Goal: Use online tool/utility: Utilize a website feature to perform a specific function

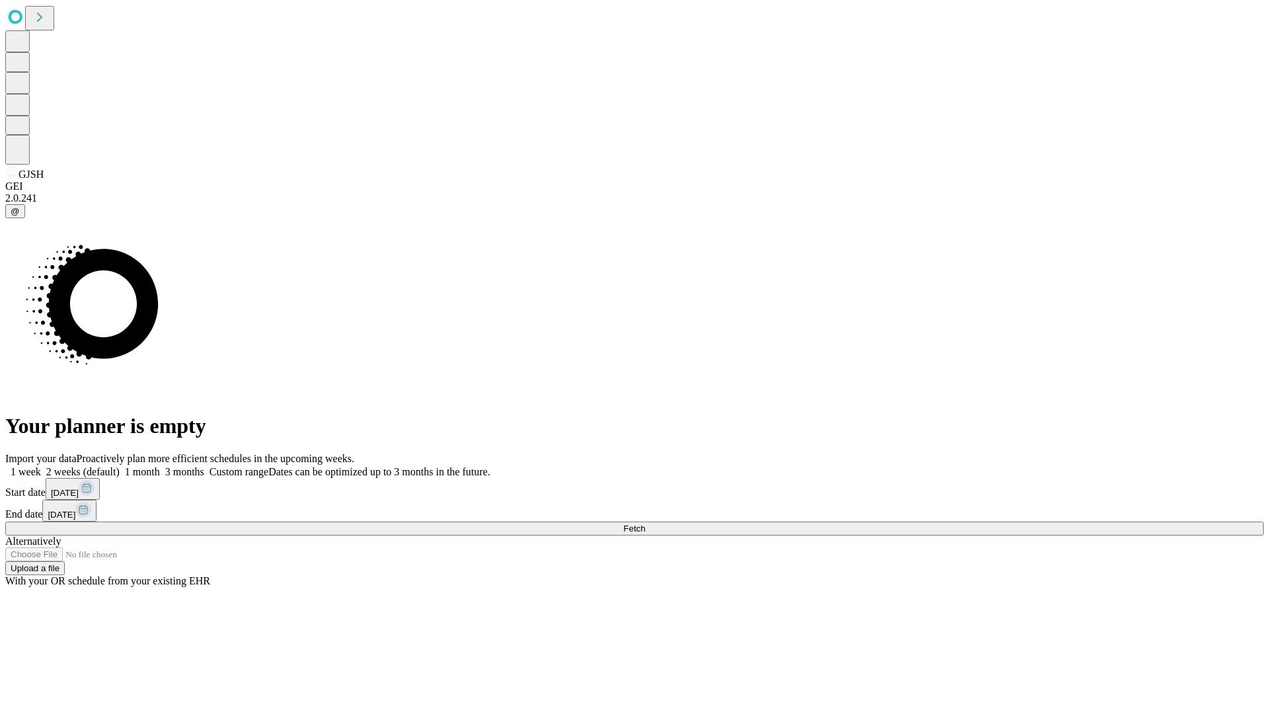
click at [645, 523] on span "Fetch" at bounding box center [634, 528] width 22 height 10
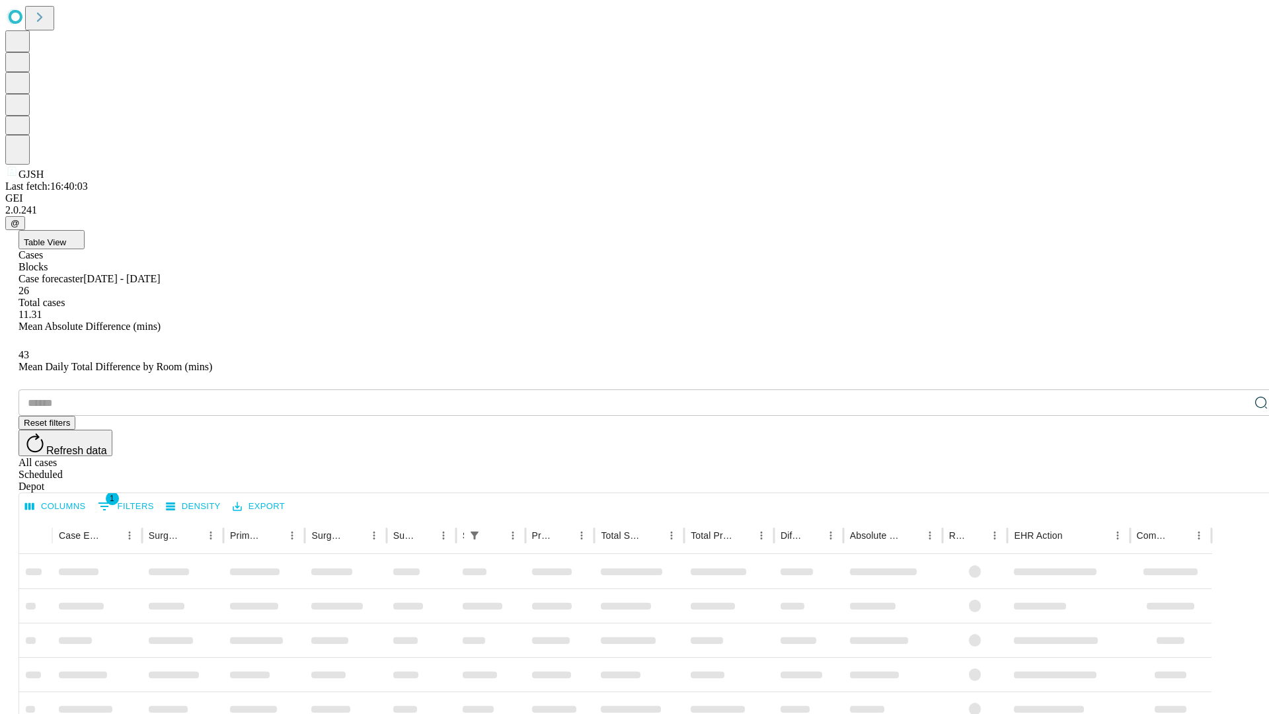
click at [66, 237] on span "Table View" at bounding box center [45, 242] width 42 height 10
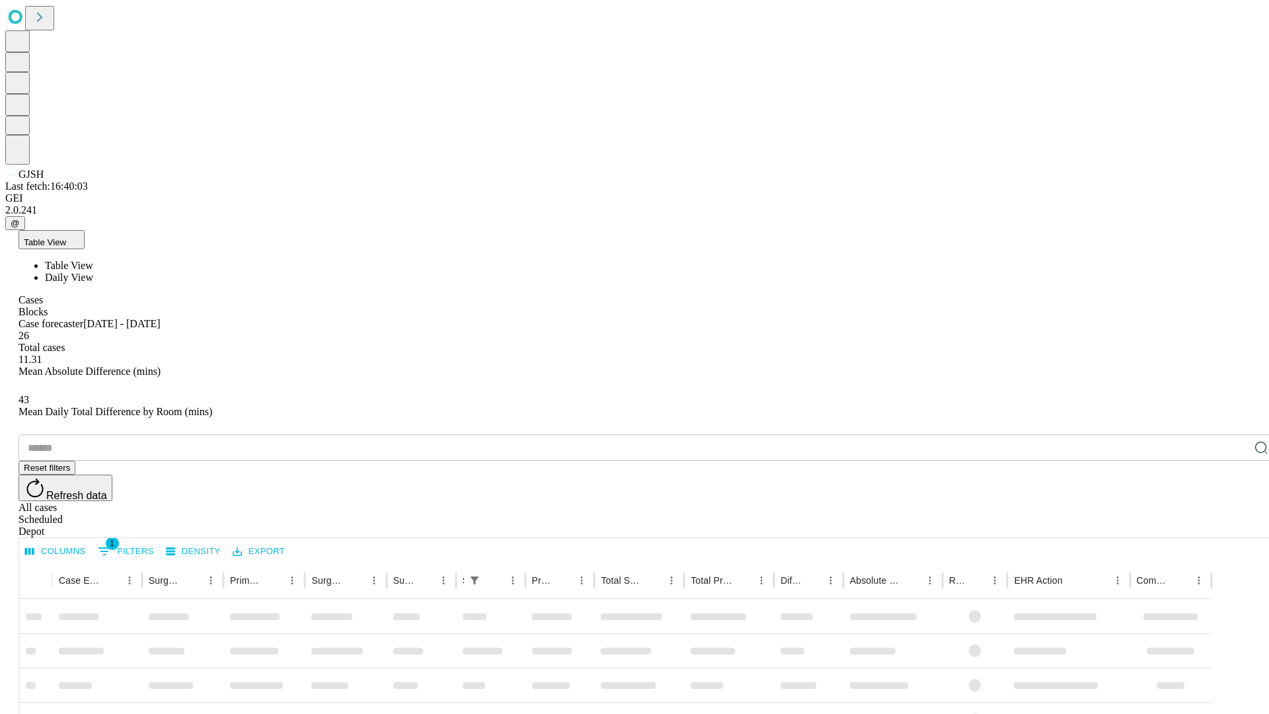
click at [93, 272] on span "Daily View" at bounding box center [69, 277] width 48 height 11
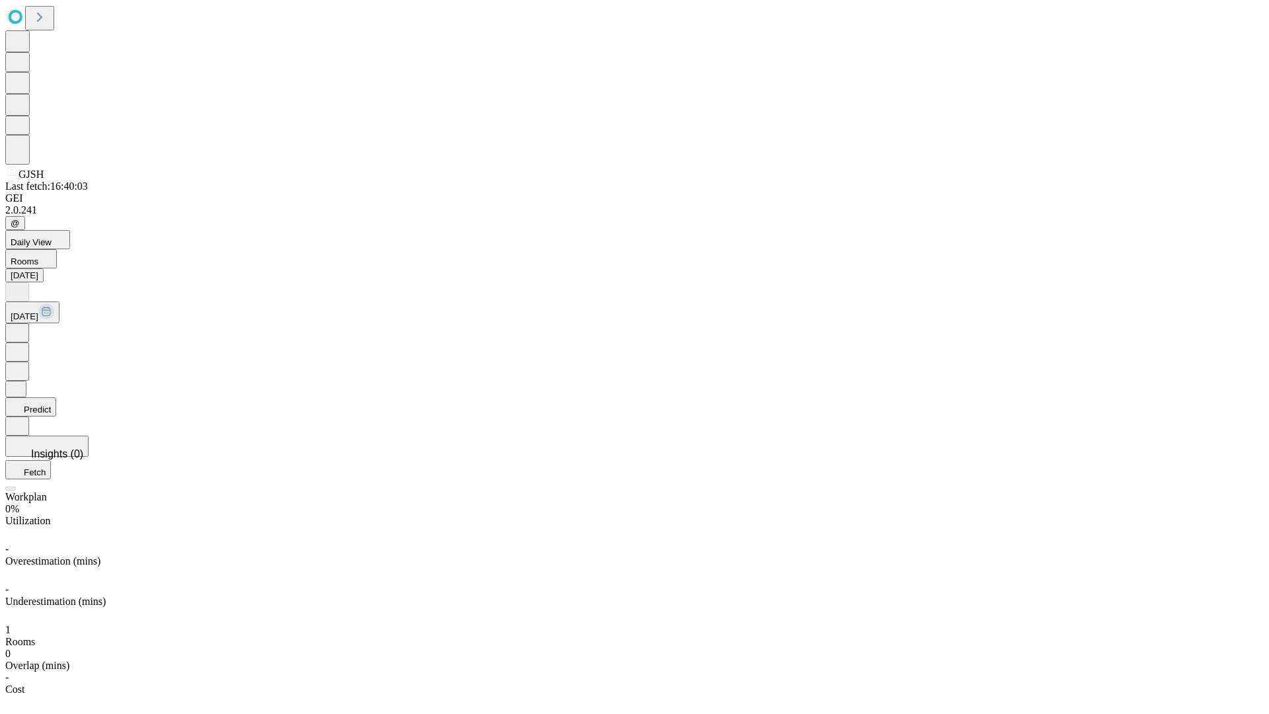
click at [56, 397] on button "Predict" at bounding box center [30, 406] width 51 height 19
